Goal: Information Seeking & Learning: Learn about a topic

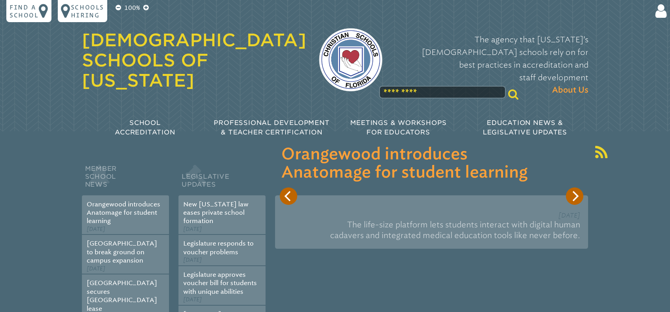
click at [443, 86] on input "text" at bounding box center [442, 92] width 127 height 13
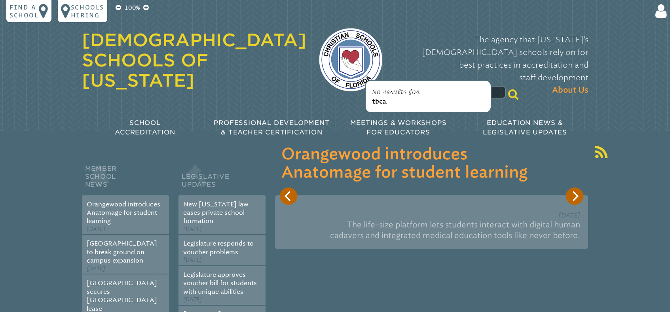
click at [380, 102] on span "tbca" at bounding box center [379, 101] width 14 height 7
drag, startPoint x: 387, startPoint y: 76, endPoint x: 340, endPoint y: 72, distance: 47.3
click at [340, 72] on div "****" at bounding box center [350, 60] width 89 height 83
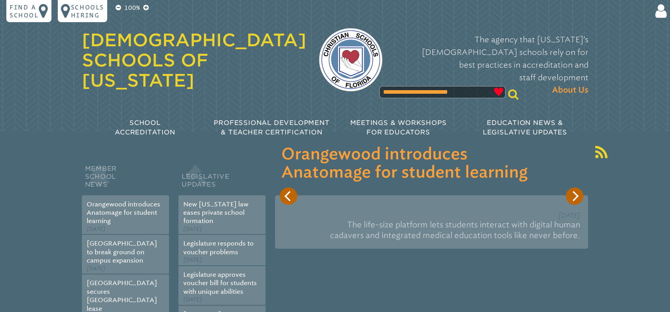
type input "**********"
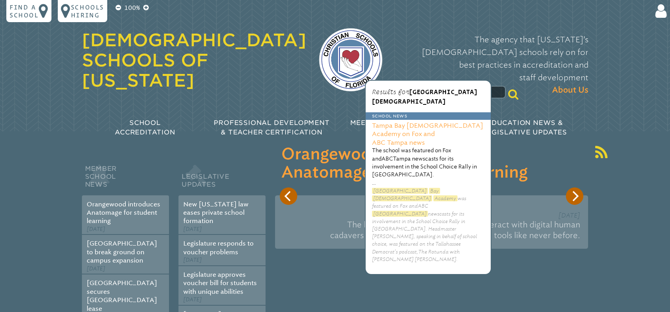
click at [413, 131] on h3 "Tampa Bay [DEMOGRAPHIC_DATA] Academy on Fox and ABC Tampa news" at bounding box center [428, 133] width 125 height 27
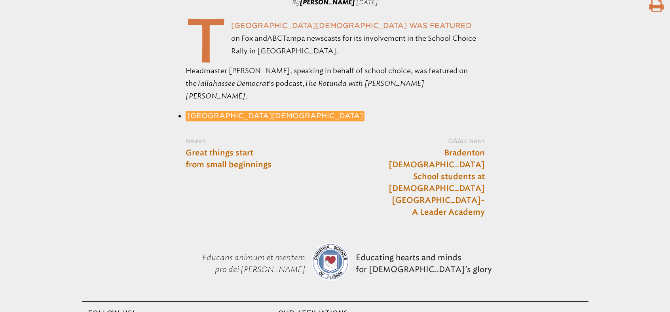
scroll to position [338, 0]
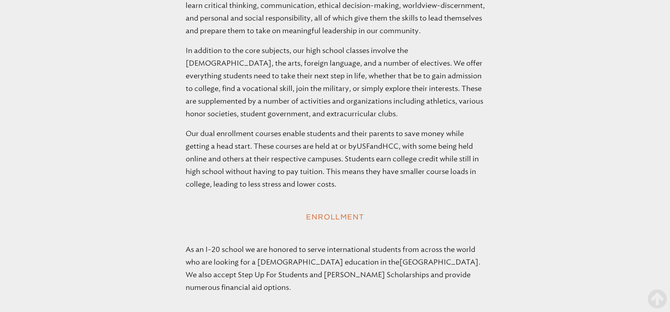
click at [459, 162] on div "T hink you can’t afford a private Christian education for your student? Think a…" at bounding box center [335, 194] width 670 height 1906
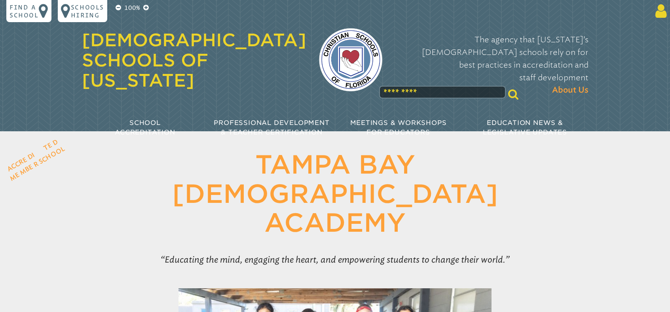
click at [659, 10] on icon at bounding box center [659, 11] width 15 height 16
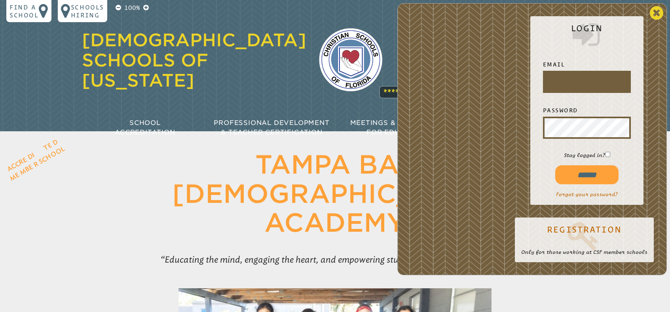
click at [655, 13] on icon at bounding box center [656, 13] width 13 height 16
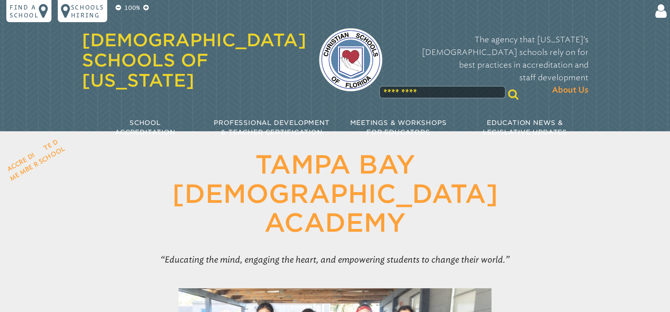
click at [113, 179] on header "Accredited Member School Tampa Bay Christian Academy Educating the mind, engagi…" at bounding box center [335, 209] width 670 height 119
